Goal: Task Accomplishment & Management: Use online tool/utility

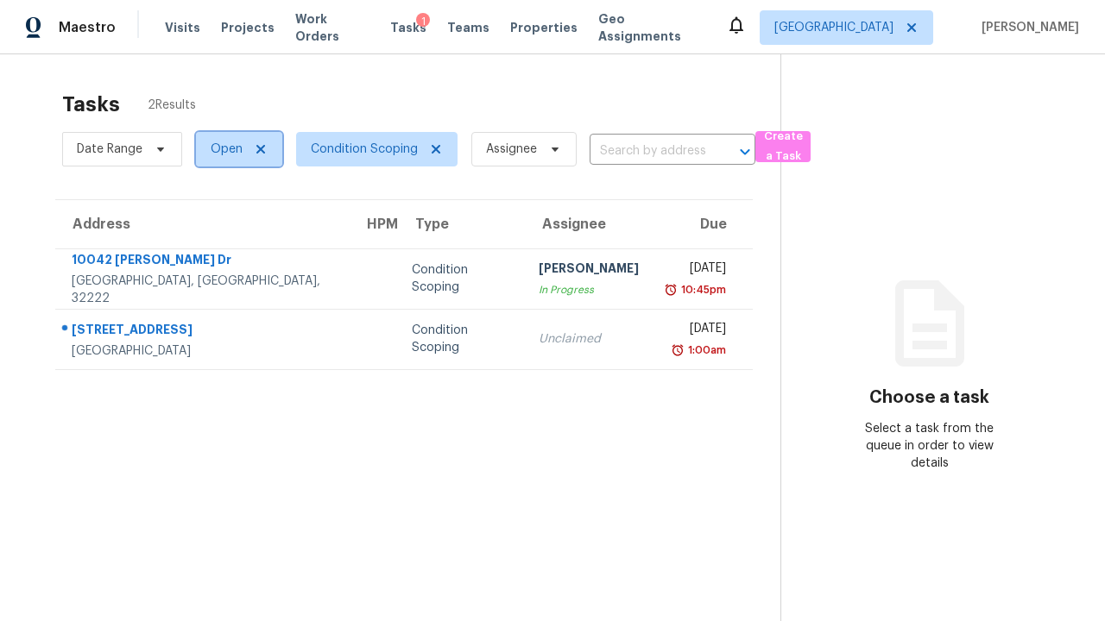
click at [231, 149] on span "Open" at bounding box center [227, 149] width 32 height 17
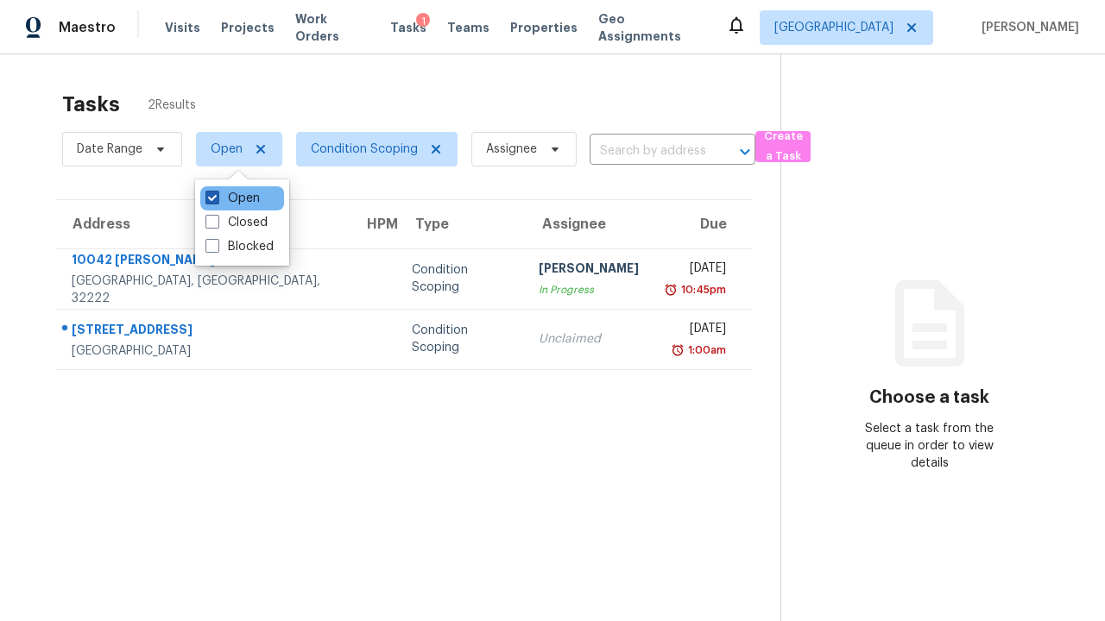
click at [232, 198] on label "Open" at bounding box center [232, 198] width 54 height 17
click at [217, 198] on input "Open" at bounding box center [210, 195] width 11 height 11
checkbox input "false"
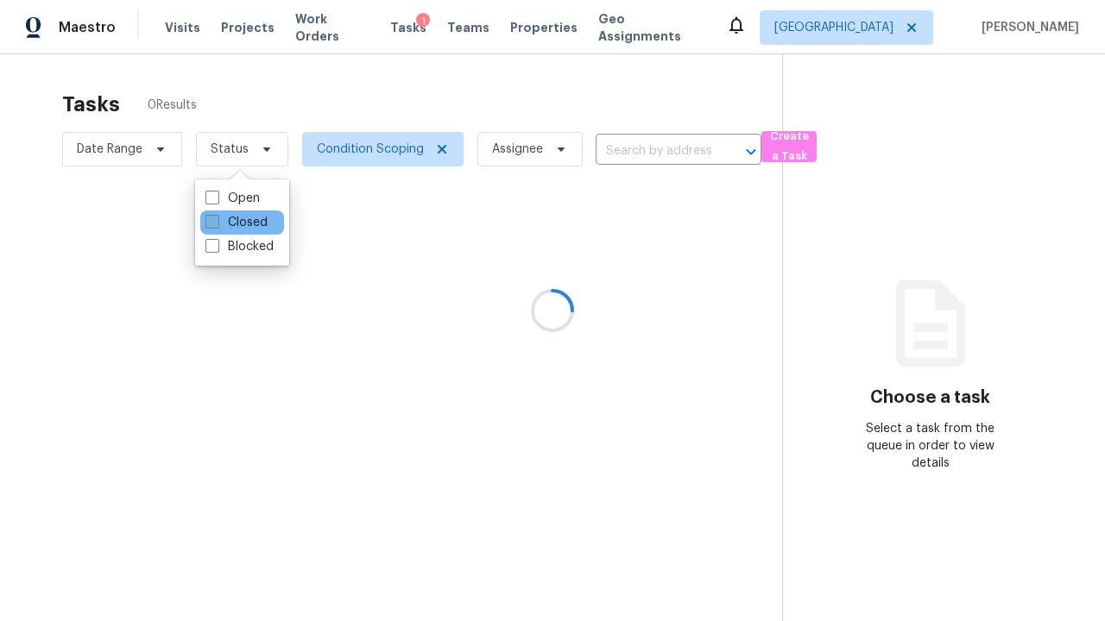
click at [236, 223] on label "Closed" at bounding box center [236, 222] width 62 height 17
click at [217, 223] on input "Closed" at bounding box center [210, 219] width 11 height 11
checkbox input "true"
click at [9, 9] on div at bounding box center [552, 310] width 1105 height 621
